Goal: Task Accomplishment & Management: Manage account settings

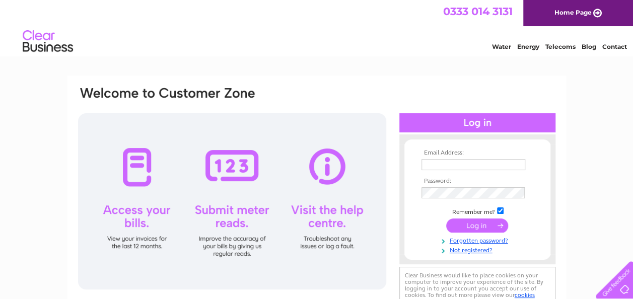
type input "account@thehideawayexperience.co.uk"
click at [474, 226] on input "submit" at bounding box center [477, 226] width 62 height 14
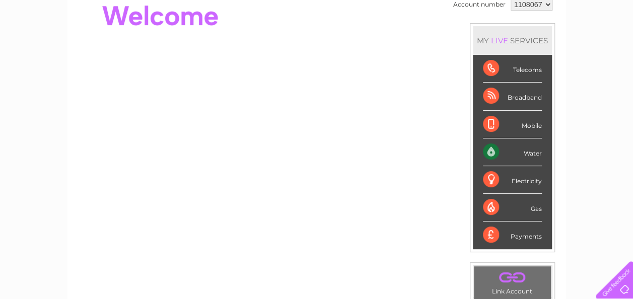
scroll to position [50, 0]
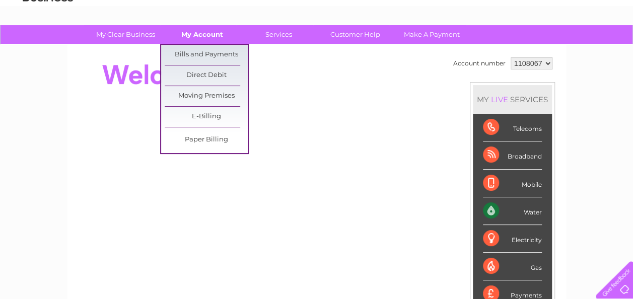
click at [212, 36] on link "My Account" at bounding box center [202, 34] width 83 height 19
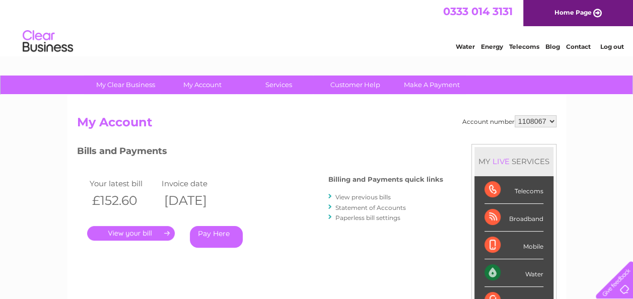
click at [145, 235] on link "." at bounding box center [131, 233] width 88 height 15
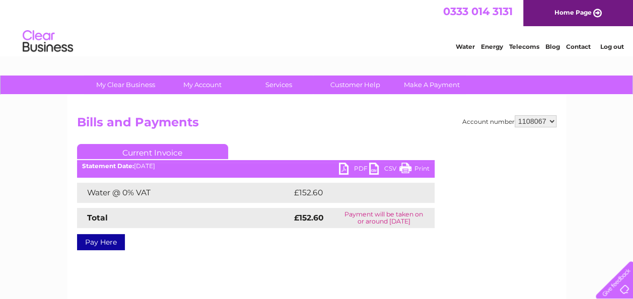
click at [352, 166] on link "PDF" at bounding box center [354, 170] width 30 height 15
